Goal: Answer question/provide support: Share knowledge or assist other users

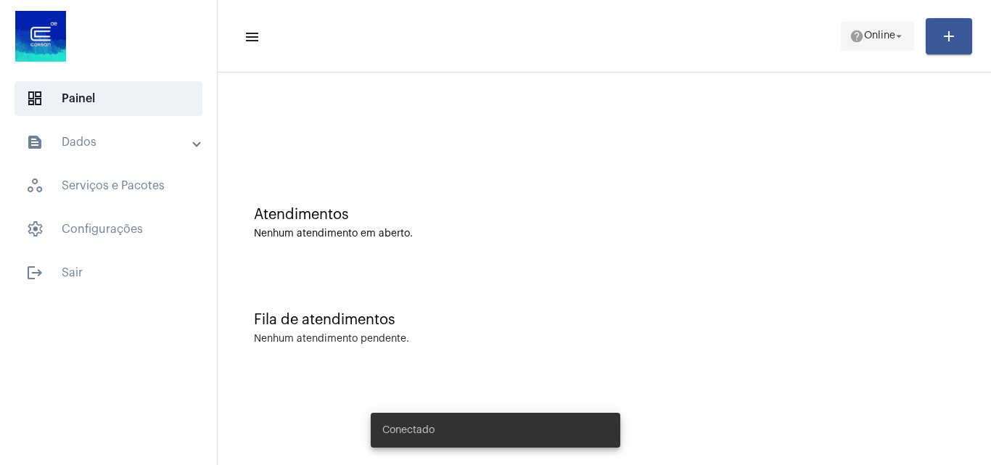
click at [884, 37] on span "Online" at bounding box center [879, 36] width 31 height 10
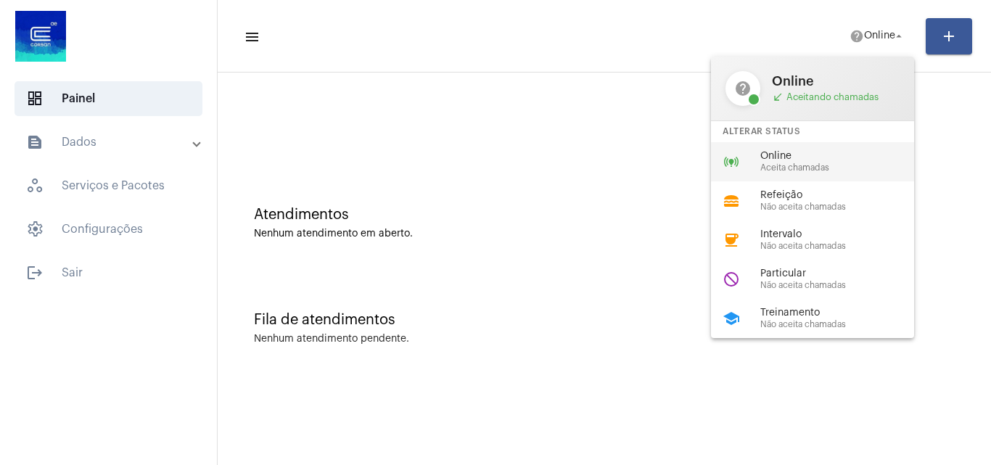
click at [775, 171] on span "Aceita chamadas" at bounding box center [842, 167] width 165 height 9
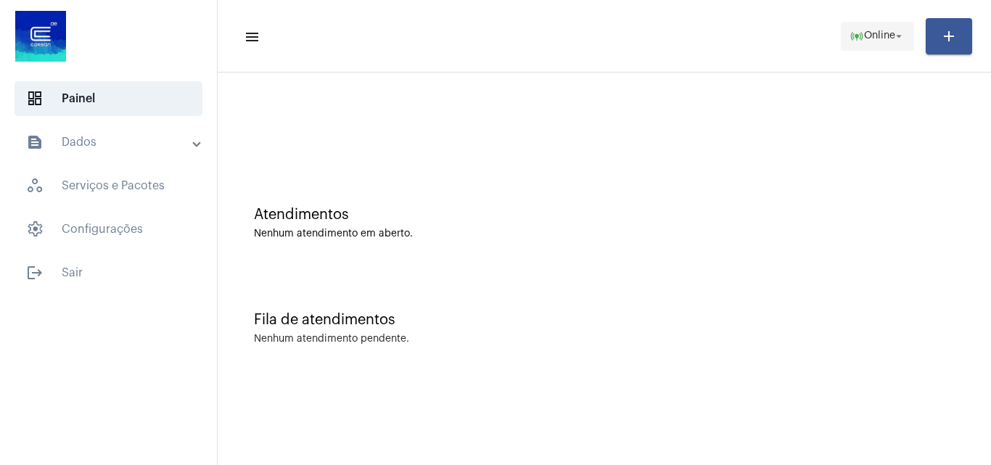
click at [881, 44] on span "online_prediction Online arrow_drop_down" at bounding box center [878, 35] width 56 height 26
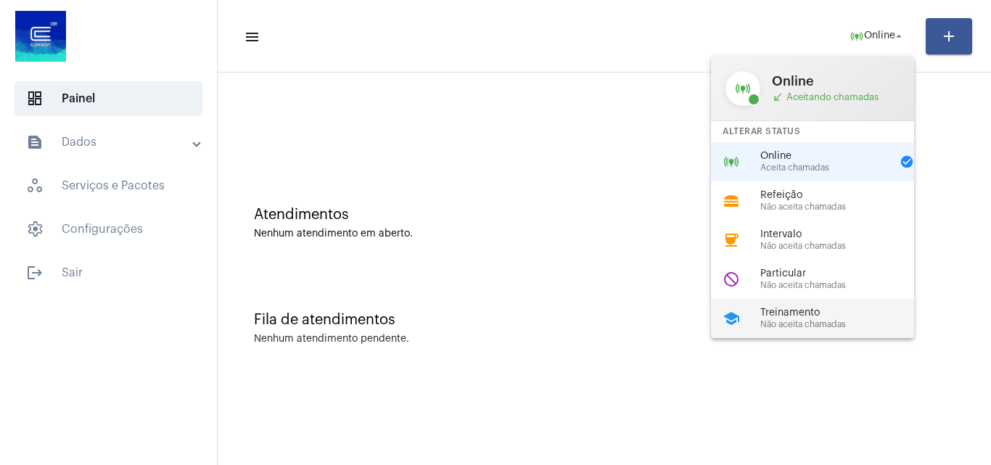
click at [802, 320] on span "Não aceita chamadas" at bounding box center [842, 324] width 165 height 9
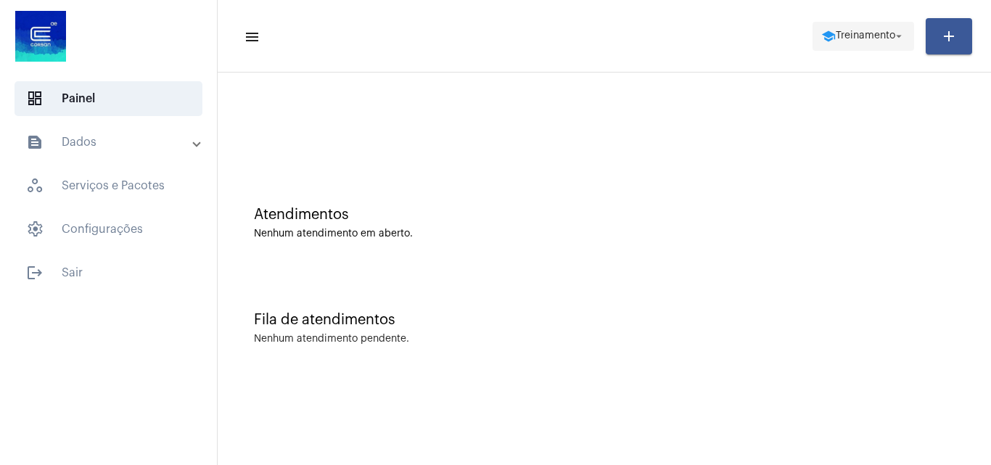
click at [856, 27] on span "school Treinamento arrow_drop_down" at bounding box center [863, 35] width 84 height 26
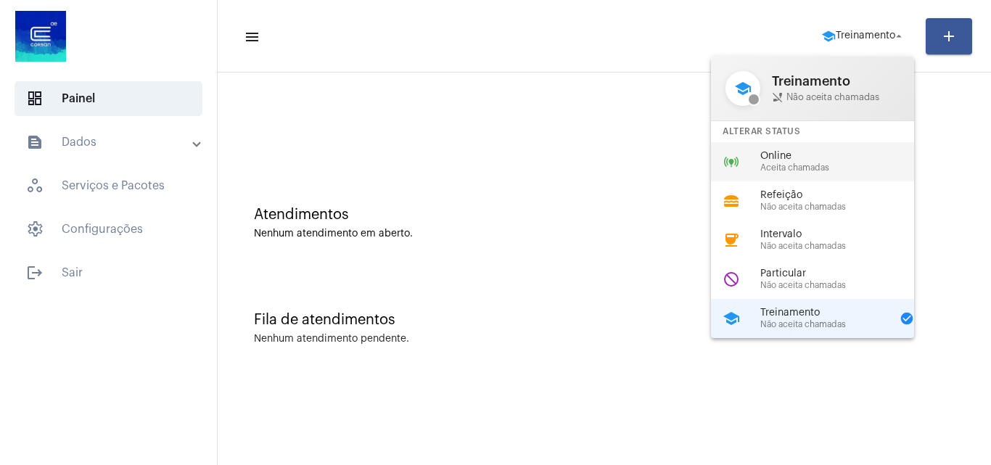
click at [773, 163] on span "Aceita chamadas" at bounding box center [842, 167] width 165 height 9
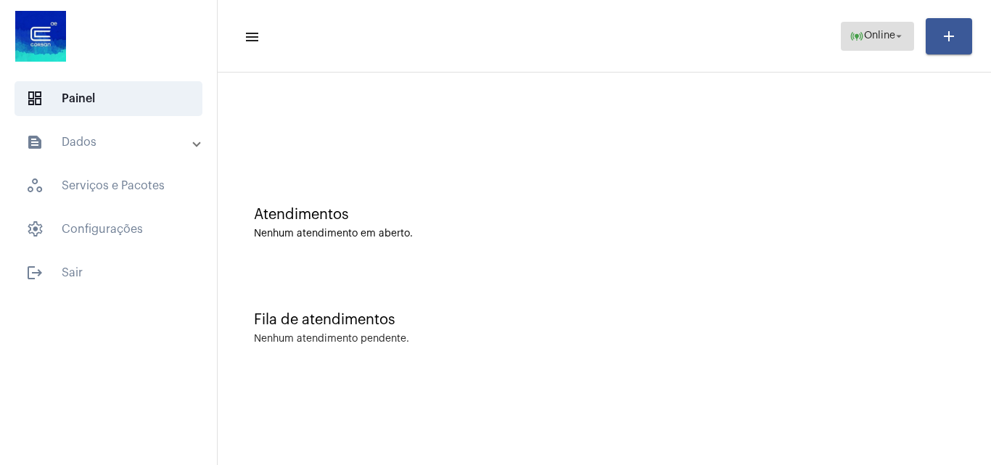
drag, startPoint x: 874, startPoint y: 30, endPoint x: 865, endPoint y: 36, distance: 10.5
click at [869, 33] on span "online_prediction Online arrow_drop_down" at bounding box center [878, 35] width 56 height 26
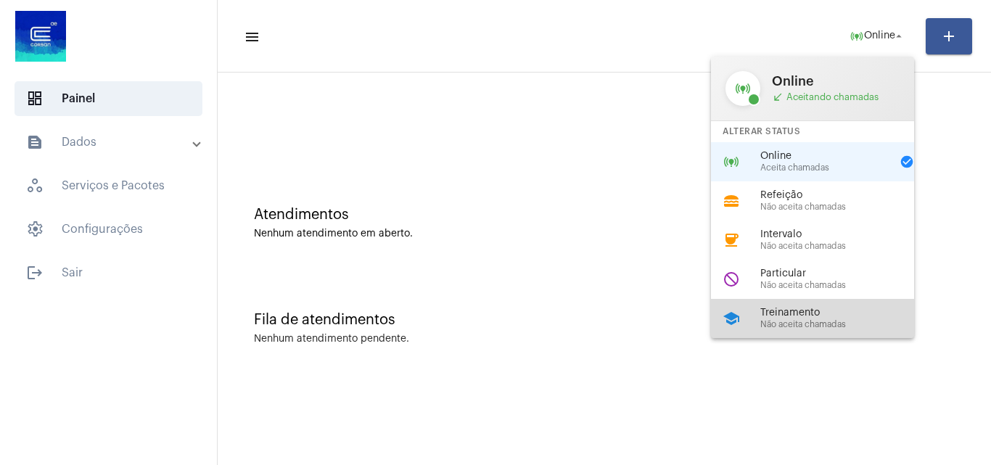
click at [756, 313] on div "school Treinamento Não aceita chamadas" at bounding box center [824, 318] width 226 height 39
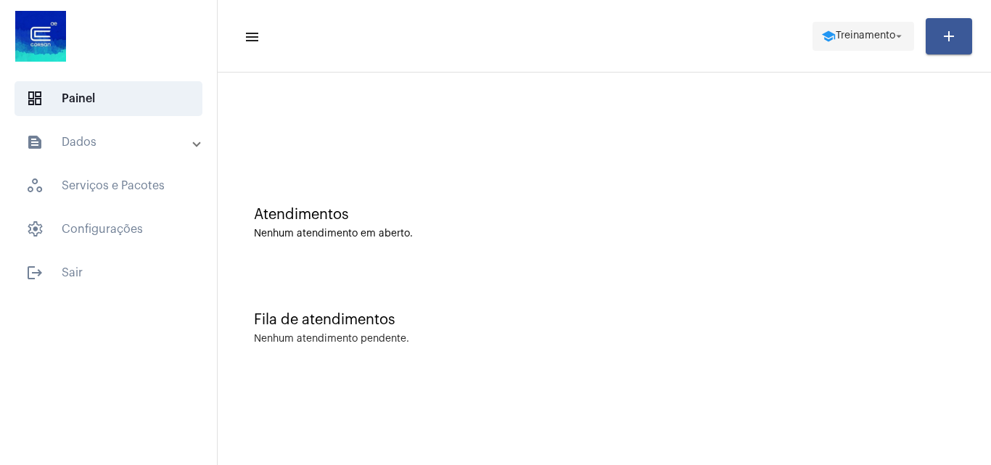
click at [850, 37] on span "Treinamento" at bounding box center [865, 36] width 59 height 10
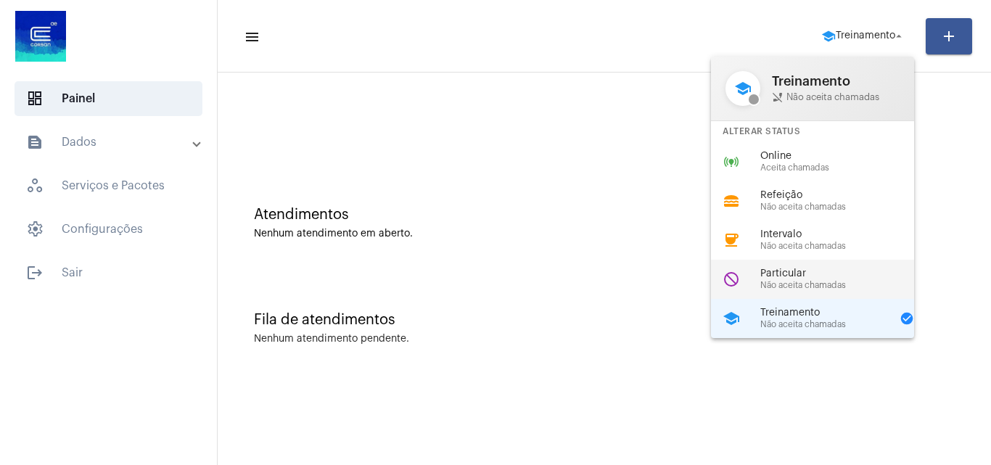
click at [818, 271] on span "Particular" at bounding box center [842, 273] width 165 height 11
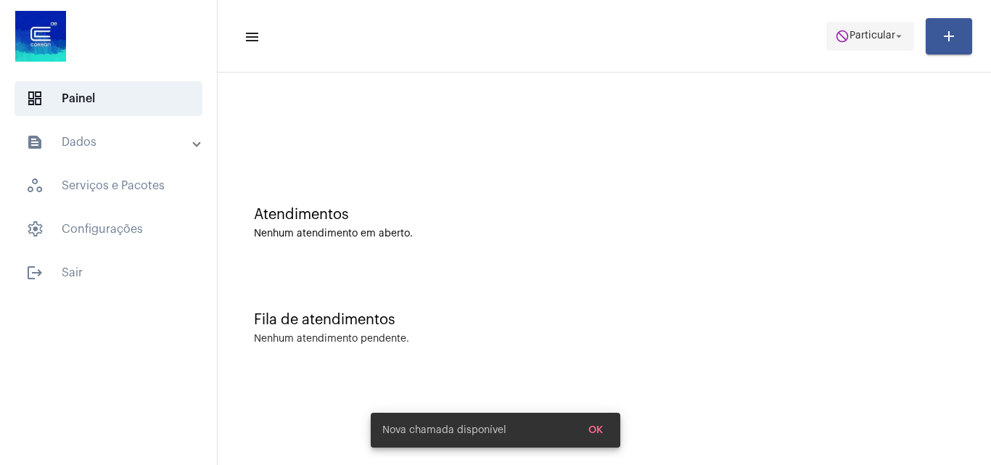
click at [874, 28] on span "do_not_disturb Particular arrow_drop_down" at bounding box center [870, 35] width 70 height 26
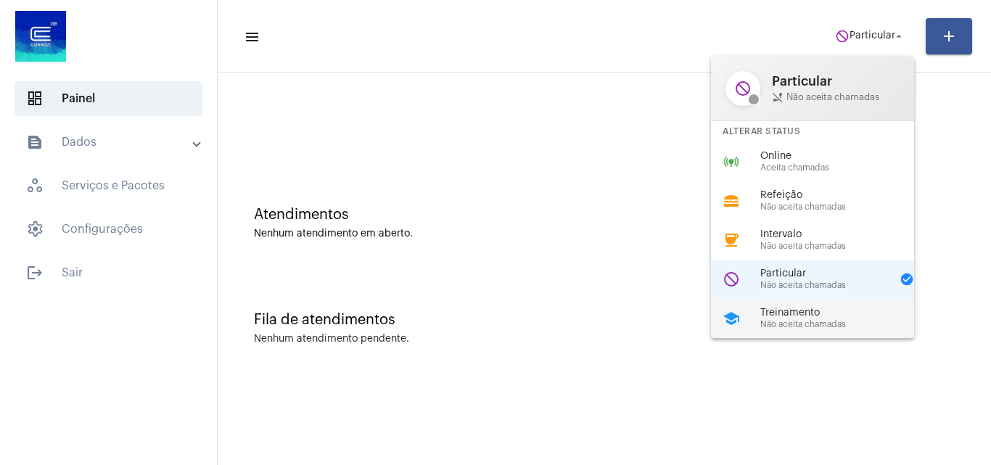
click at [773, 305] on div "school Treinamento Não aceita chamadas" at bounding box center [824, 318] width 226 height 39
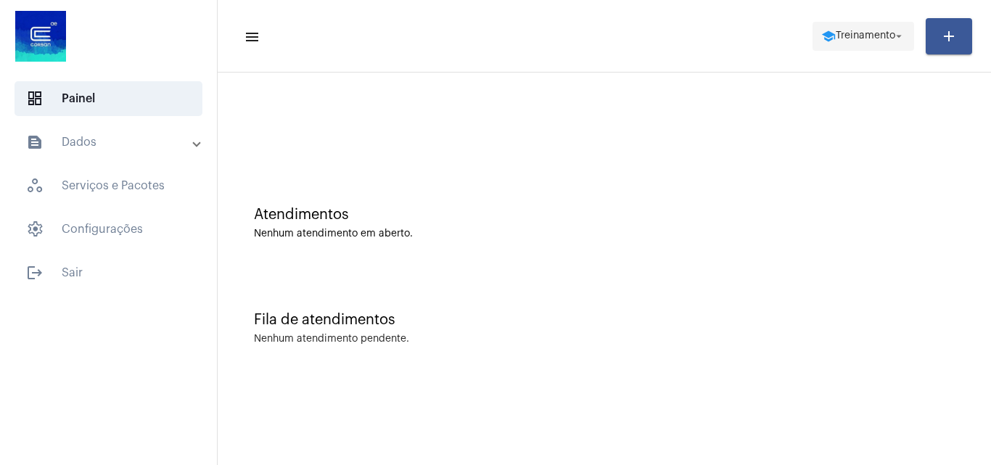
click at [845, 34] on span "Treinamento" at bounding box center [865, 36] width 59 height 10
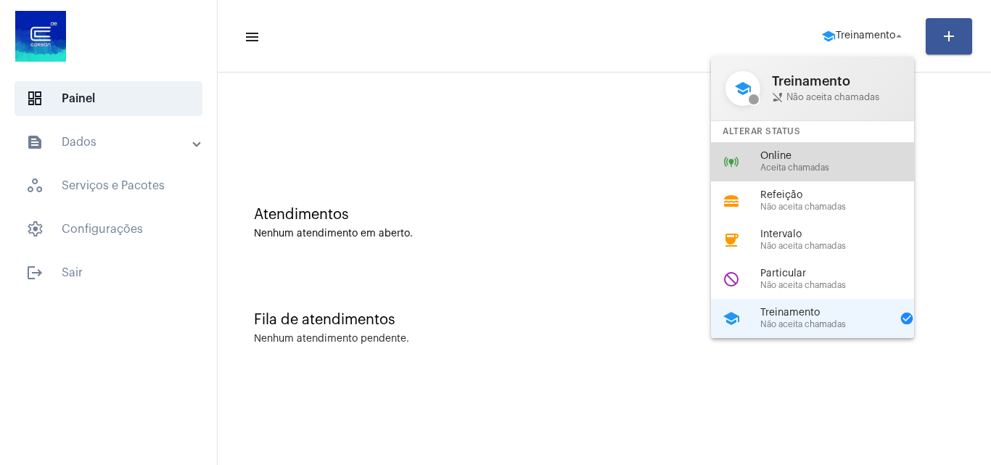
click at [773, 172] on span "Aceita chamadas" at bounding box center [842, 167] width 165 height 9
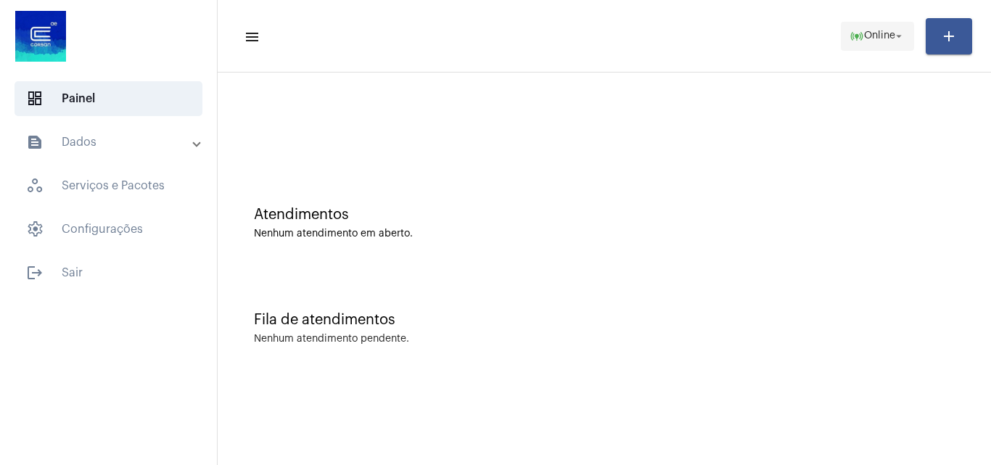
click at [891, 33] on span "Online" at bounding box center [879, 36] width 31 height 10
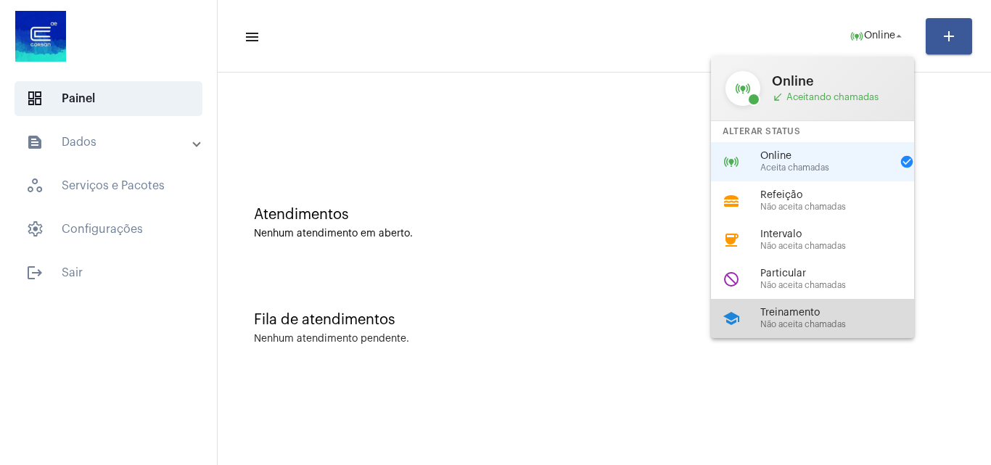
click at [773, 308] on span "Treinamento" at bounding box center [842, 313] width 165 height 11
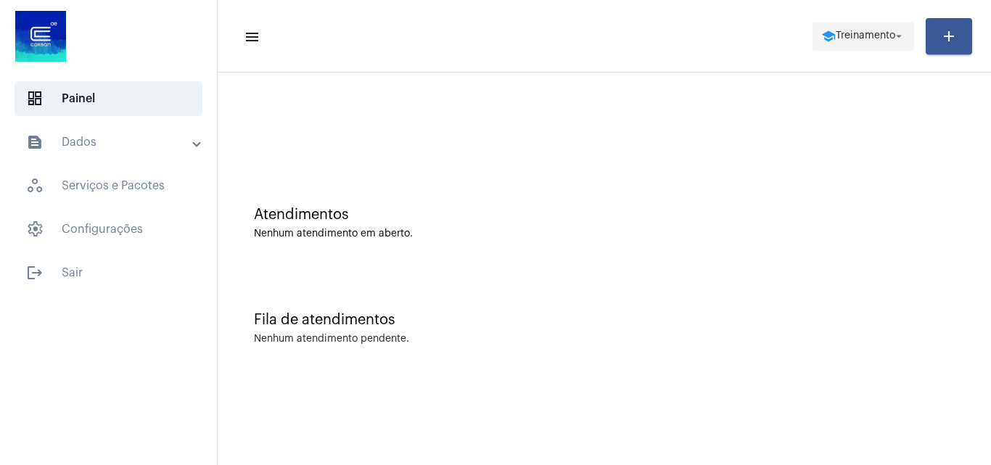
click at [841, 40] on span "Treinamento" at bounding box center [865, 36] width 59 height 10
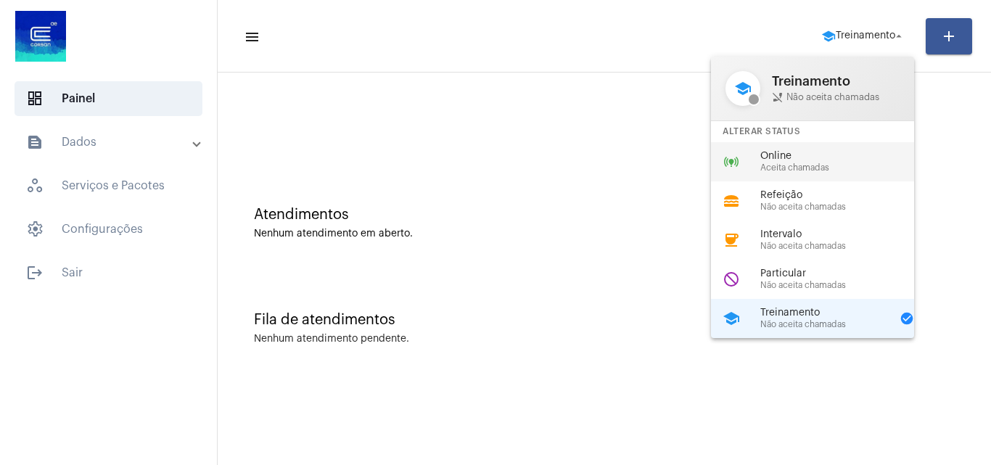
click at [767, 162] on div "Online Aceita chamadas" at bounding box center [842, 162] width 165 height 22
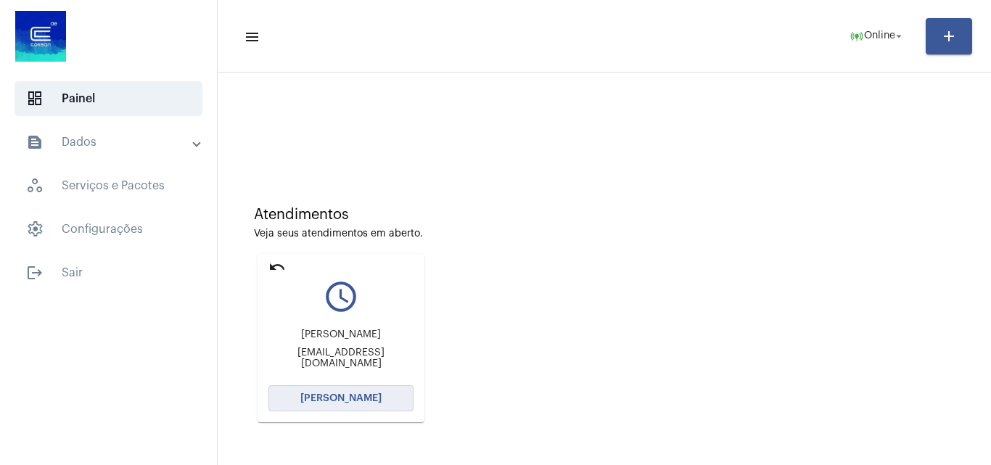
click at [377, 401] on span "[PERSON_NAME]" at bounding box center [340, 398] width 81 height 10
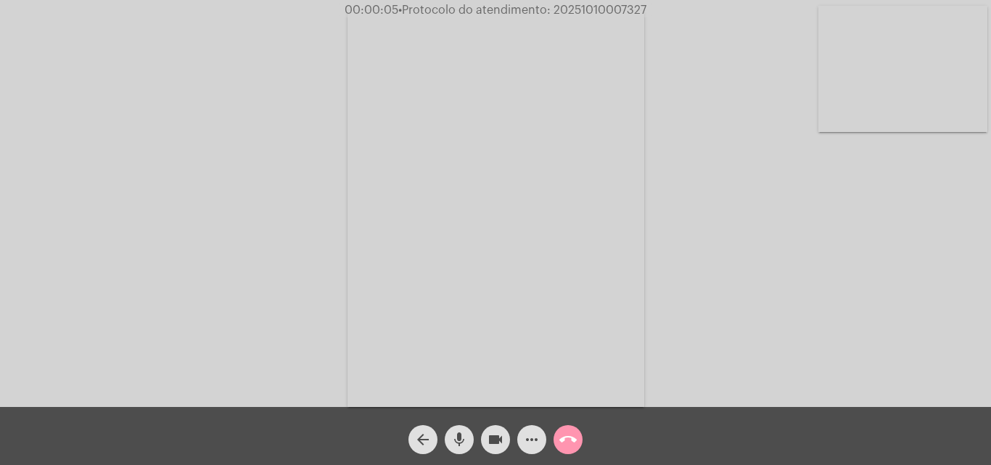
click at [896, 115] on video at bounding box center [902, 69] width 169 height 126
click at [275, 214] on div "Acessando Câmera e Microfone..." at bounding box center [495, 205] width 988 height 407
click at [159, 271] on video at bounding box center [182, 207] width 169 height 225
click at [890, 82] on video at bounding box center [902, 69] width 169 height 126
click at [213, 279] on video at bounding box center [182, 207] width 169 height 225
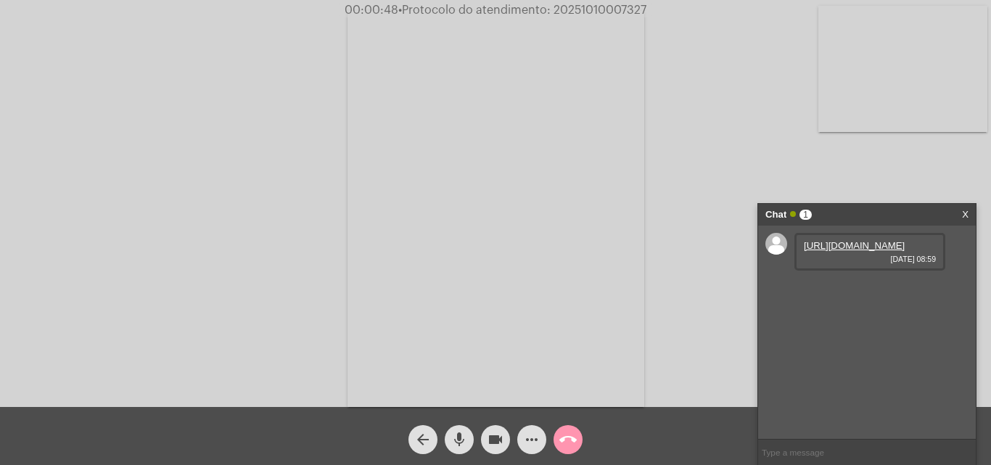
click at [847, 251] on link "[URL][DOMAIN_NAME]" at bounding box center [854, 245] width 101 height 11
click at [833, 292] on link "[URL][DOMAIN_NAME]" at bounding box center [854, 287] width 101 height 11
click at [810, 455] on input "text" at bounding box center [867, 452] width 218 height 25
paste input "[EMAIL_ADDRESS][DOMAIN_NAME]"
type input "[EMAIL_ADDRESS][DOMAIN_NAME]"
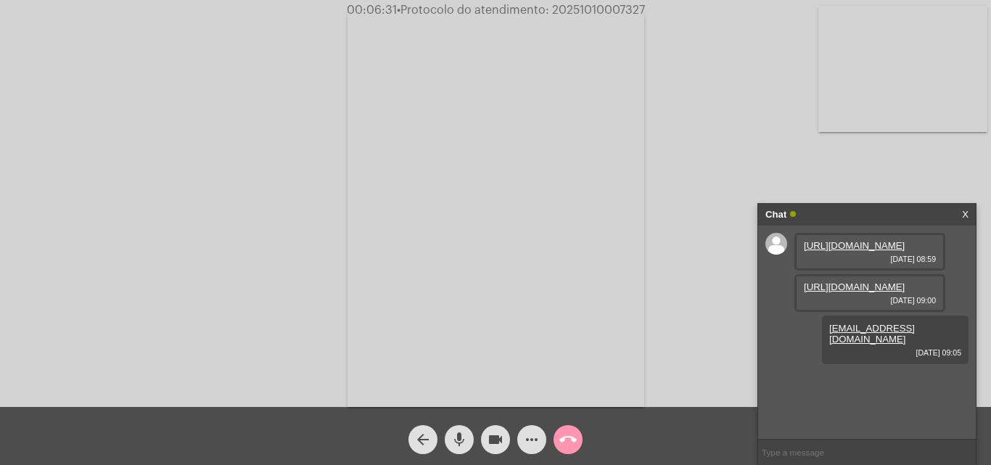
paste input "[PHONE_NUMBER]"
type input "[PHONE_NUMBER]"
click at [343, 59] on div "Acessando Câmera e Microfone..." at bounding box center [495, 207] width 988 height 407
click at [535, 443] on mat-icon "more_horiz" at bounding box center [531, 439] width 17 height 17
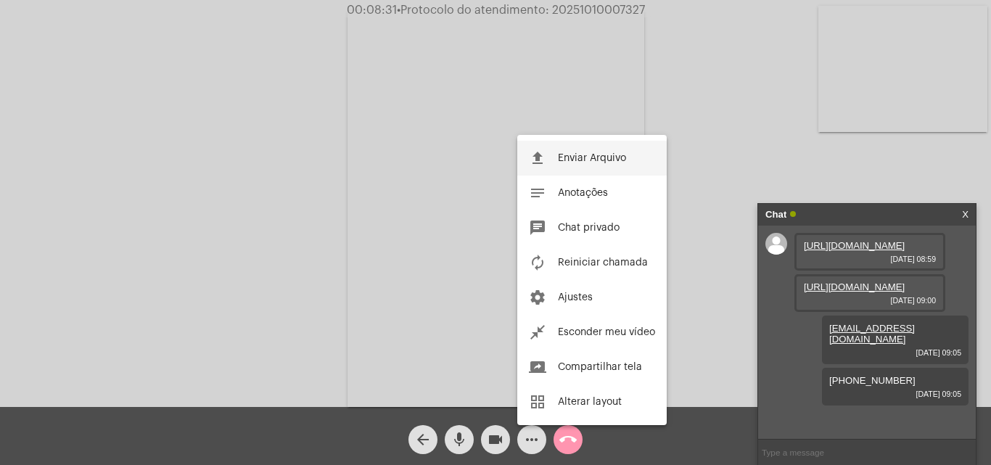
click at [596, 156] on span "Enviar Arquivo" at bounding box center [592, 158] width 68 height 10
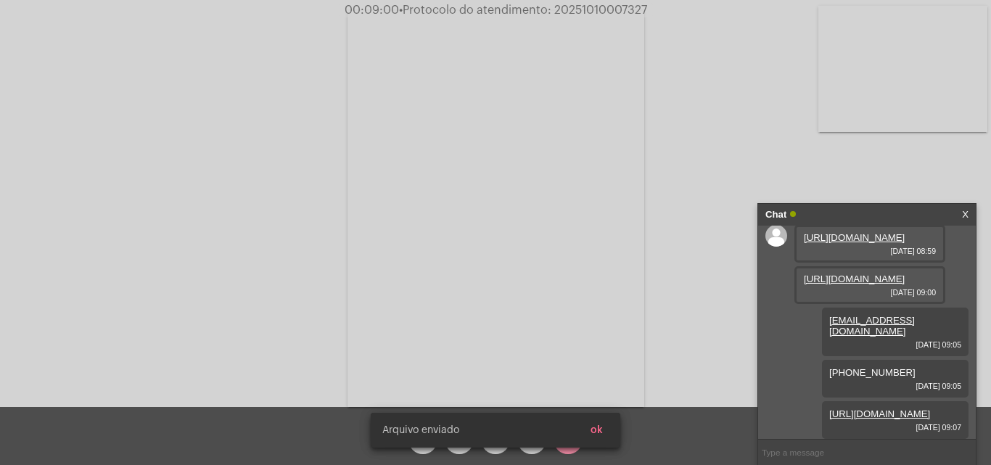
scroll to position [106, 0]
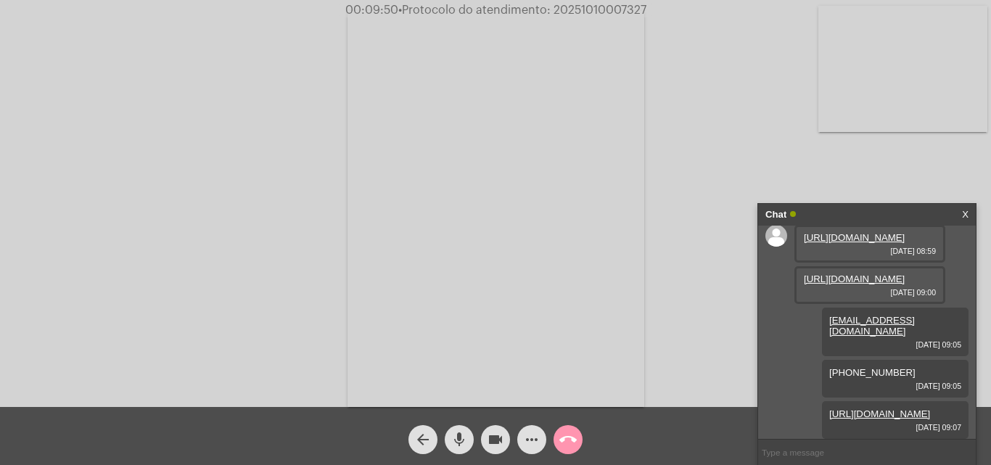
click at [599, 7] on span "• Protocolo do atendimento: 20251010007327" at bounding box center [522, 10] width 248 height 12
click at [599, 7] on span "• Protocolo do atendimento: 20251010007327" at bounding box center [520, 10] width 248 height 12
copy span "20251010007327"
click at [820, 456] on input "text" at bounding box center [867, 452] width 218 height 25
paste input "20251010007327"
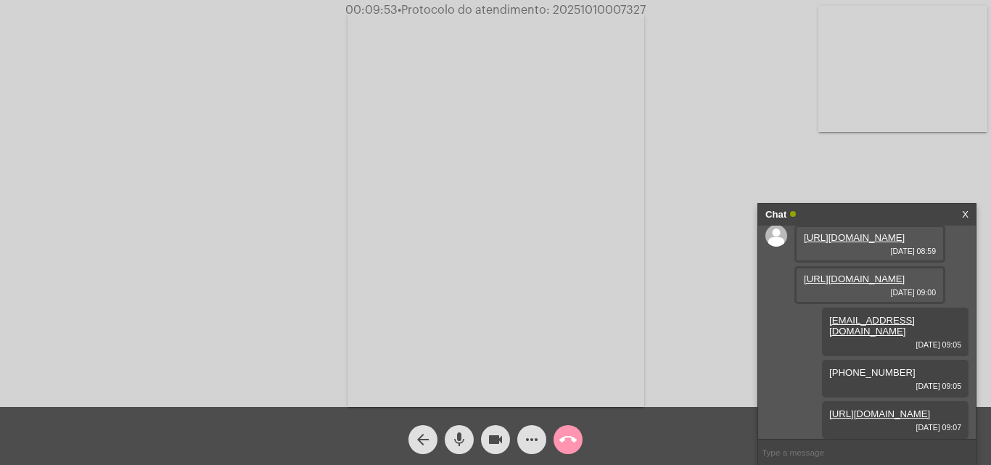
type input "20251010007327"
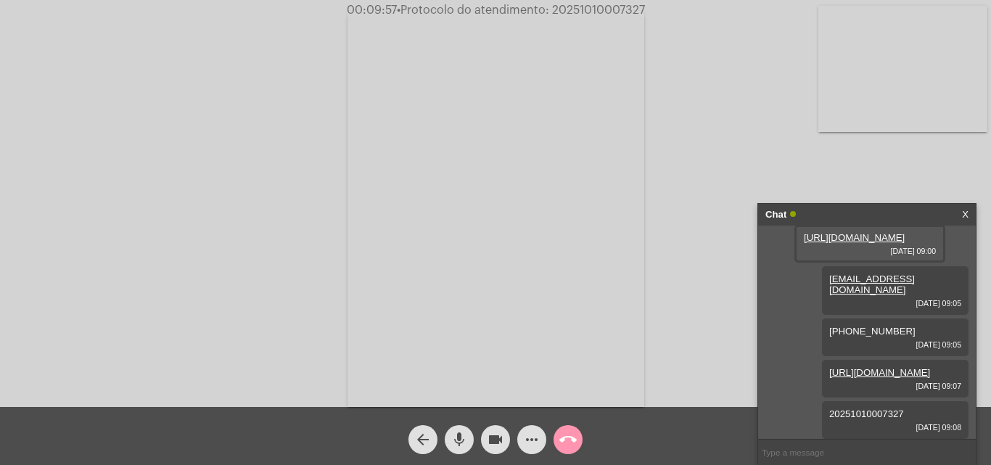
scroll to position [147, 0]
click at [578, 432] on button "call_end" at bounding box center [568, 439] width 29 height 29
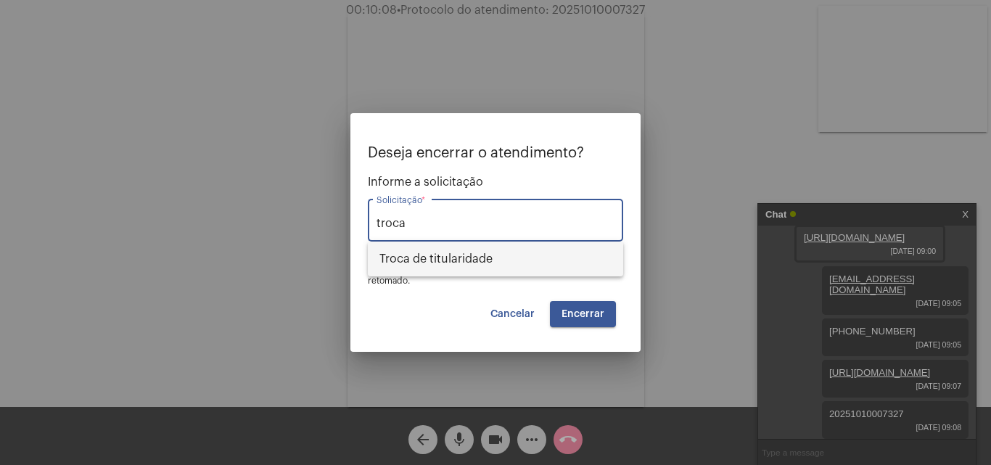
click at [475, 260] on span "Troca de titularidade" at bounding box center [495, 259] width 232 height 35
type input "Troca de titularidade"
click at [583, 301] on button "Encerrar" at bounding box center [583, 314] width 66 height 26
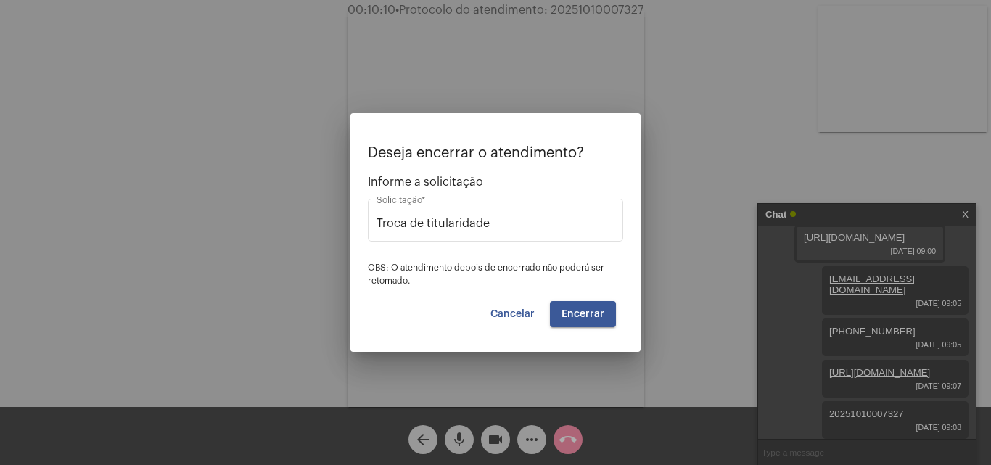
click at [585, 313] on span "Encerrar" at bounding box center [583, 314] width 43 height 10
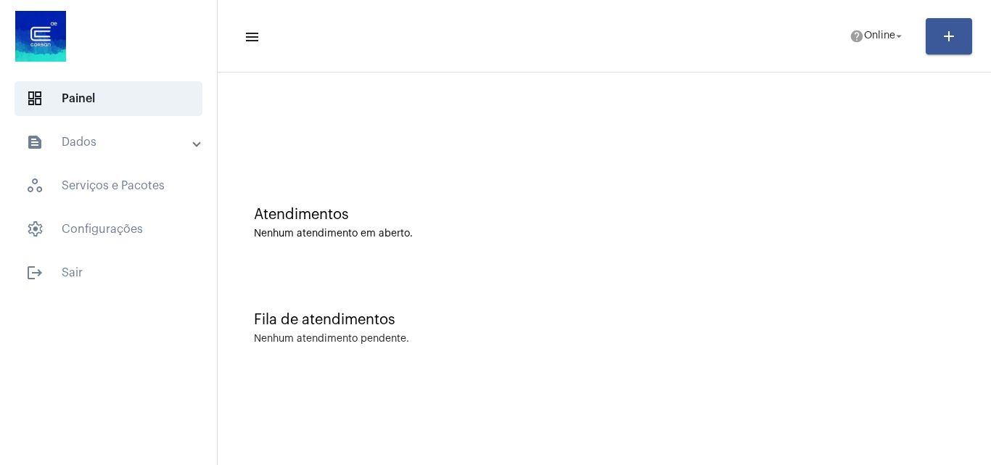
click at [840, 10] on mat-toolbar "menu help Online arrow_drop_down add" at bounding box center [604, 36] width 773 height 73
click at [866, 30] on span "help Online arrow_drop_down" at bounding box center [878, 35] width 56 height 26
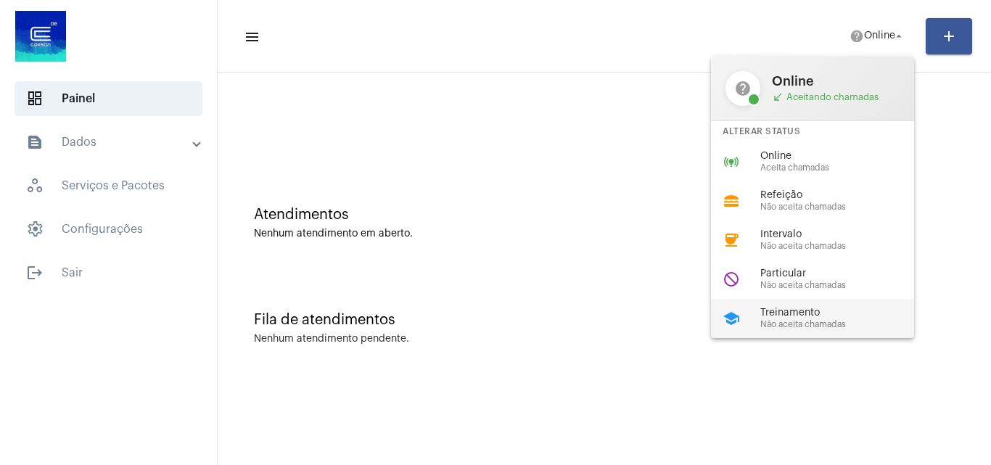
click at [780, 321] on span "Não aceita chamadas" at bounding box center [842, 324] width 165 height 9
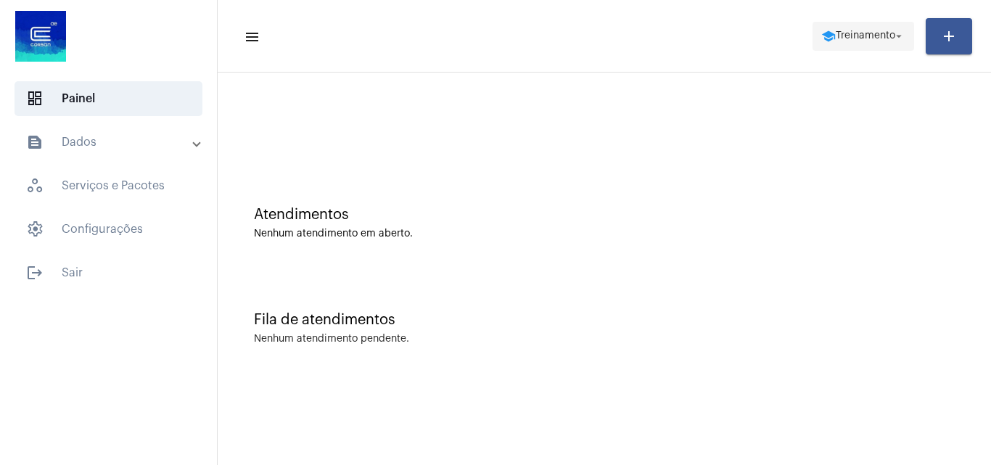
click at [821, 34] on mat-icon "school" at bounding box center [828, 36] width 15 height 15
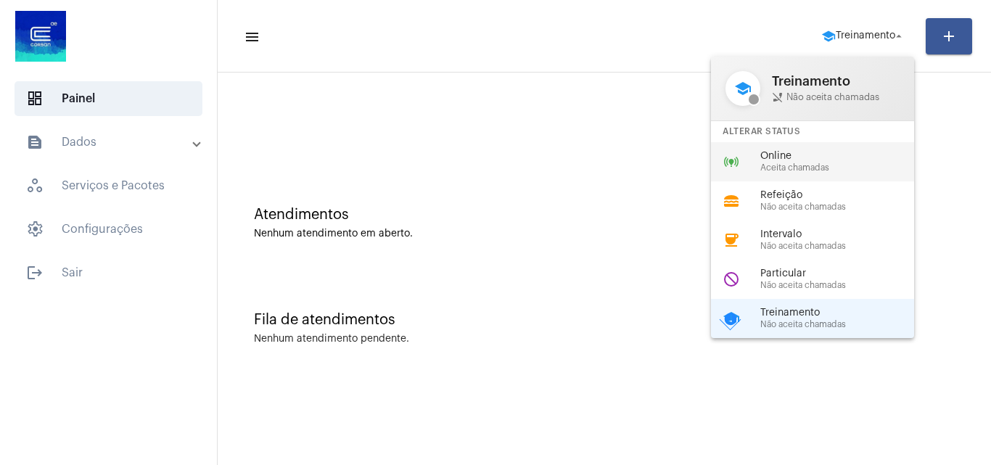
click at [800, 160] on span "Online" at bounding box center [842, 156] width 165 height 11
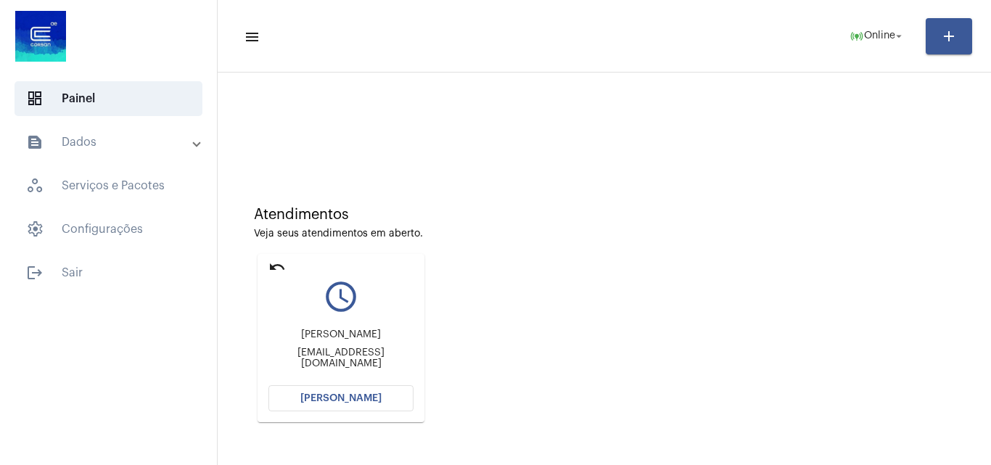
click at [364, 401] on span "[PERSON_NAME]" at bounding box center [340, 398] width 81 height 10
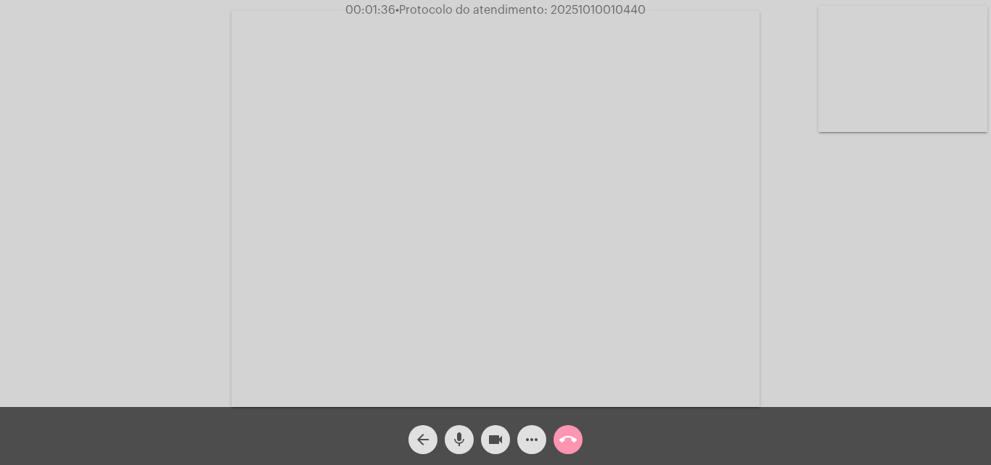
click at [560, 439] on mat-icon "call_end" at bounding box center [567, 439] width 17 height 17
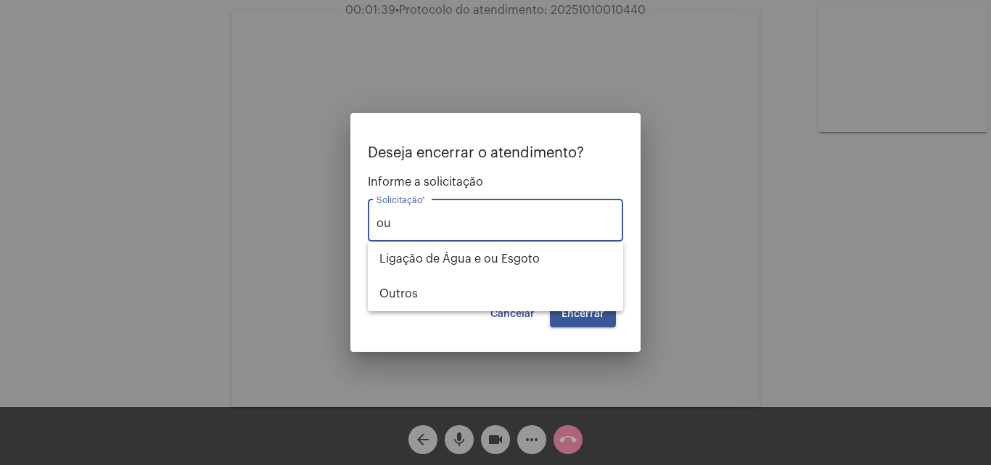
type input "o"
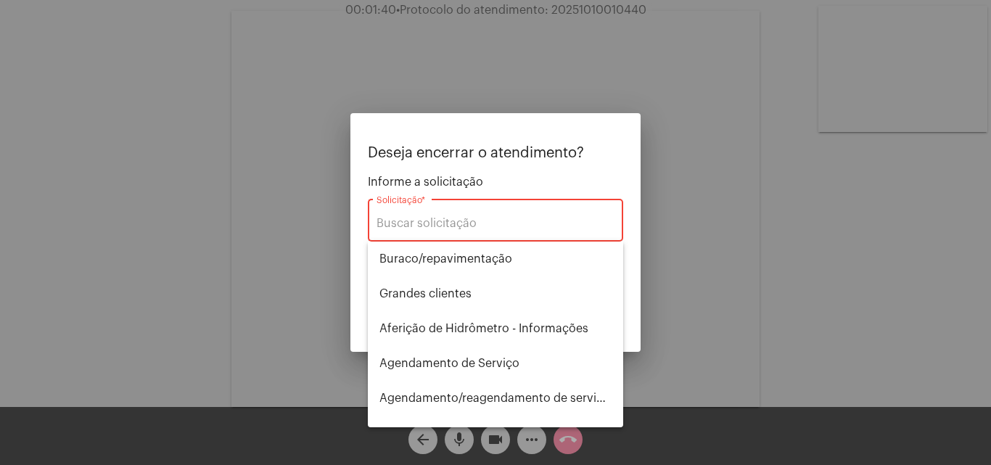
click at [784, 215] on div at bounding box center [495, 232] width 991 height 465
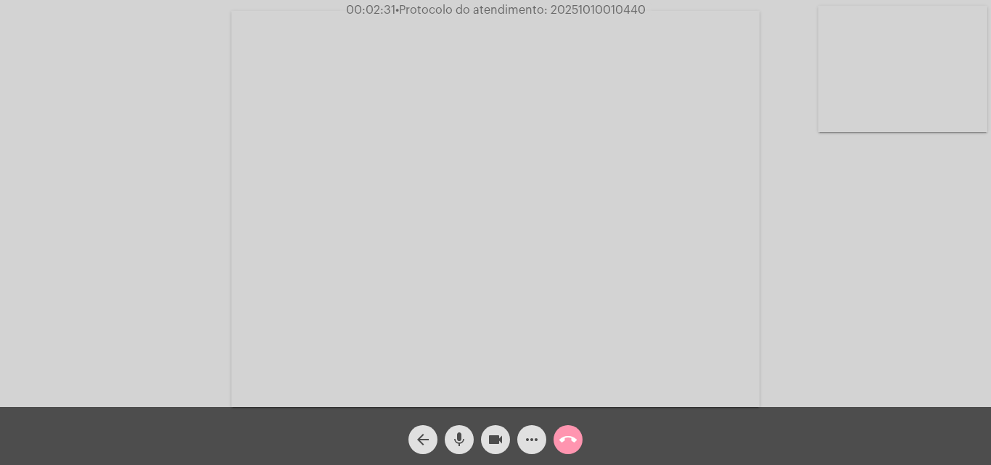
click at [569, 435] on mat-icon "call_end" at bounding box center [567, 439] width 17 height 17
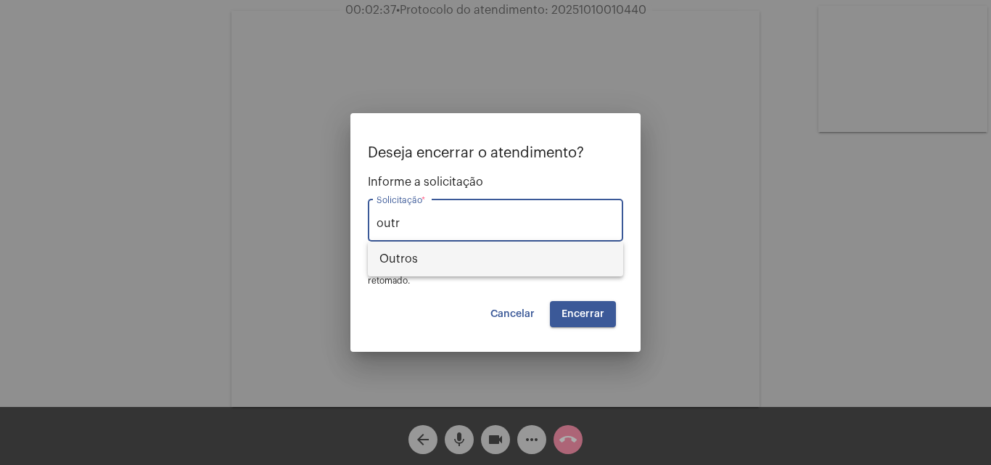
click at [465, 244] on span "Outros" at bounding box center [495, 259] width 232 height 35
type input "Outros"
click at [588, 311] on span "Encerrar" at bounding box center [583, 314] width 43 height 10
